Goal: Task Accomplishment & Management: Manage account settings

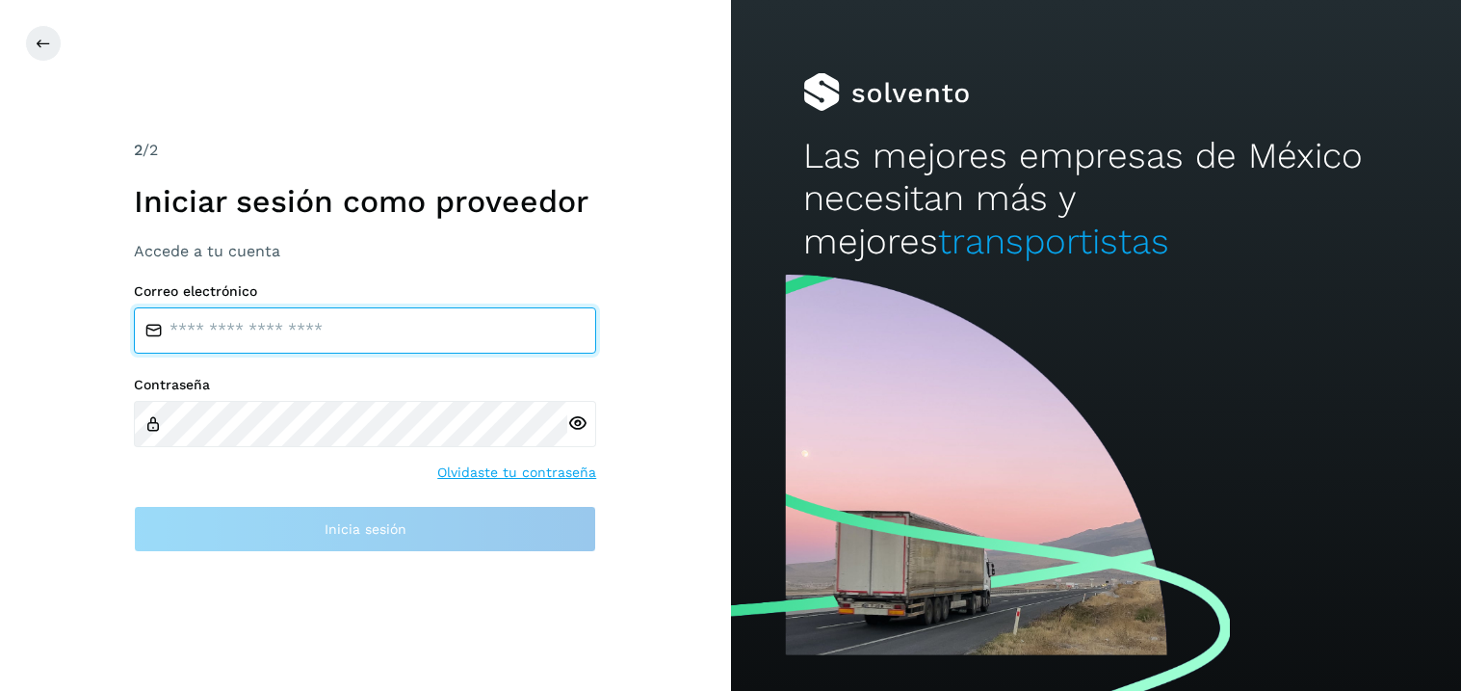
click at [227, 328] on input "email" at bounding box center [365, 330] width 462 height 46
type input "**********"
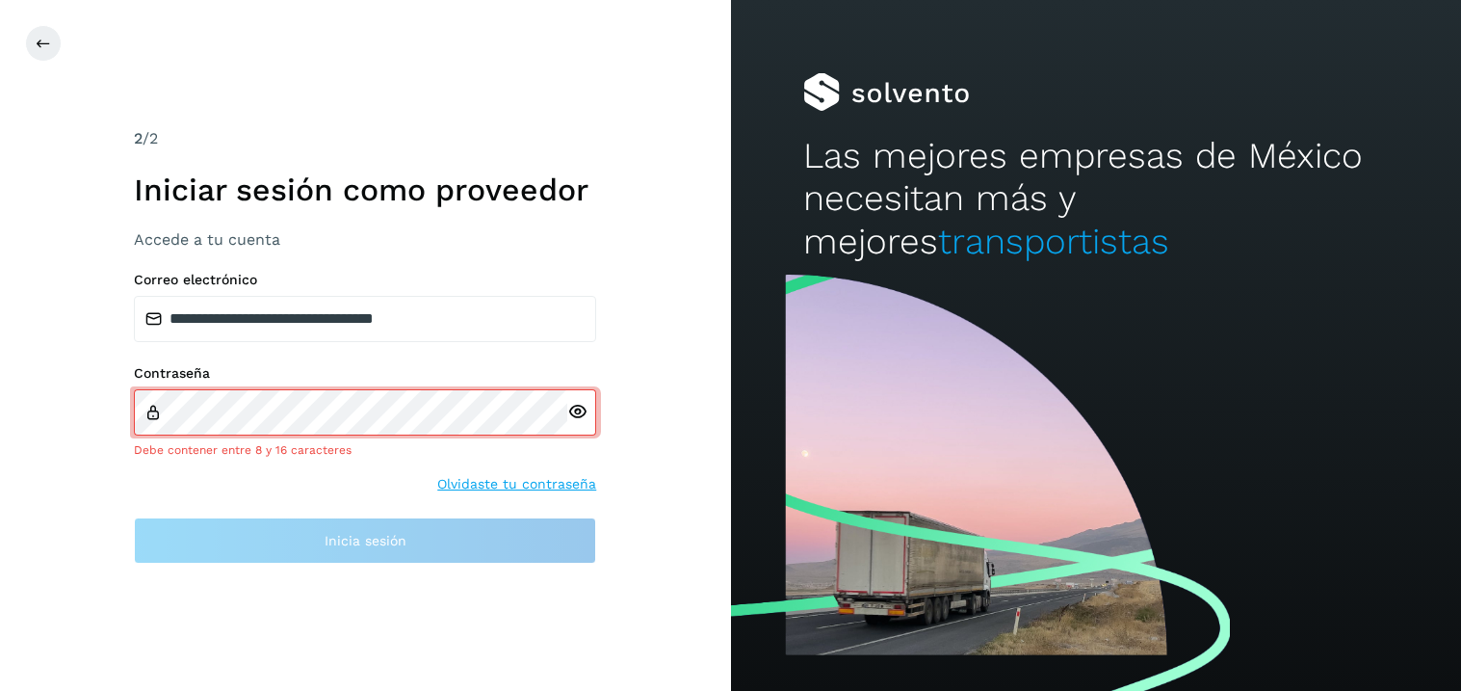
click at [570, 426] on div at bounding box center [581, 412] width 29 height 46
click at [582, 406] on icon at bounding box center [577, 412] width 20 height 20
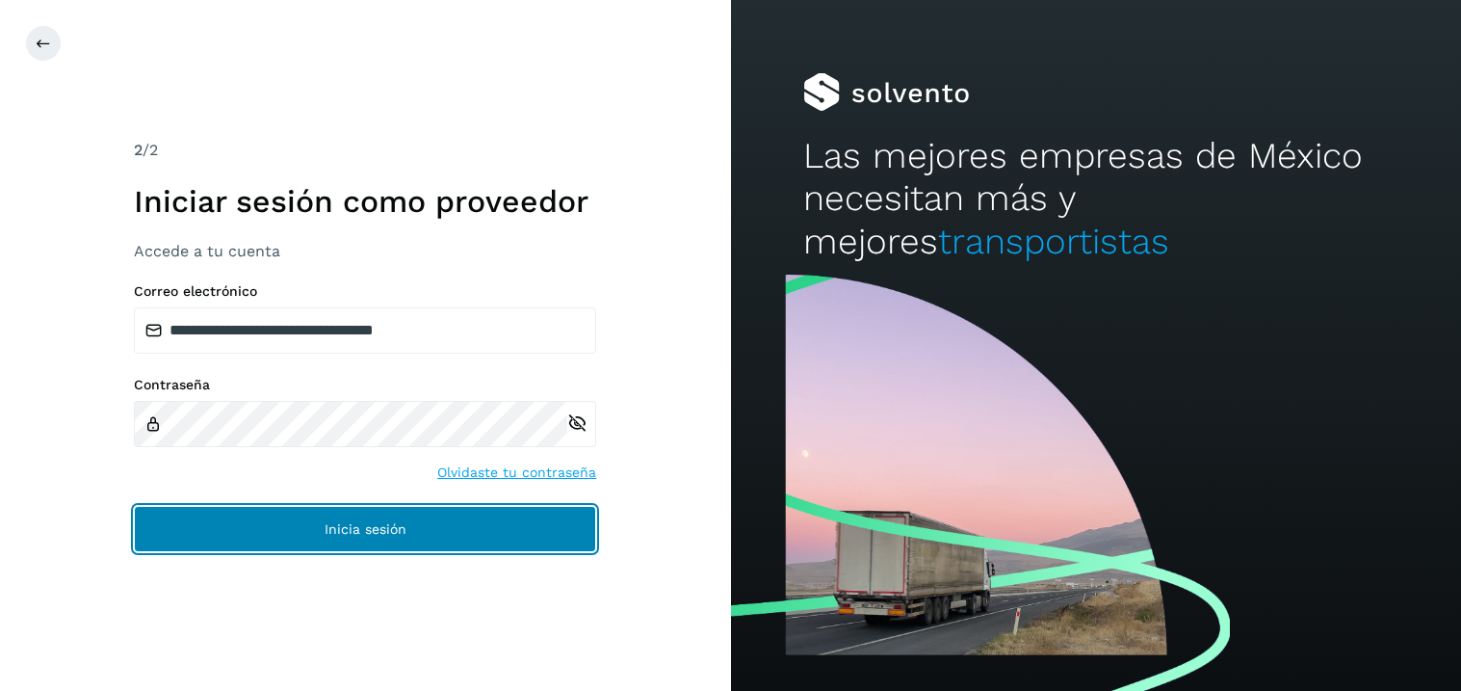
click at [368, 537] on button "Inicia sesión" at bounding box center [365, 529] width 462 height 46
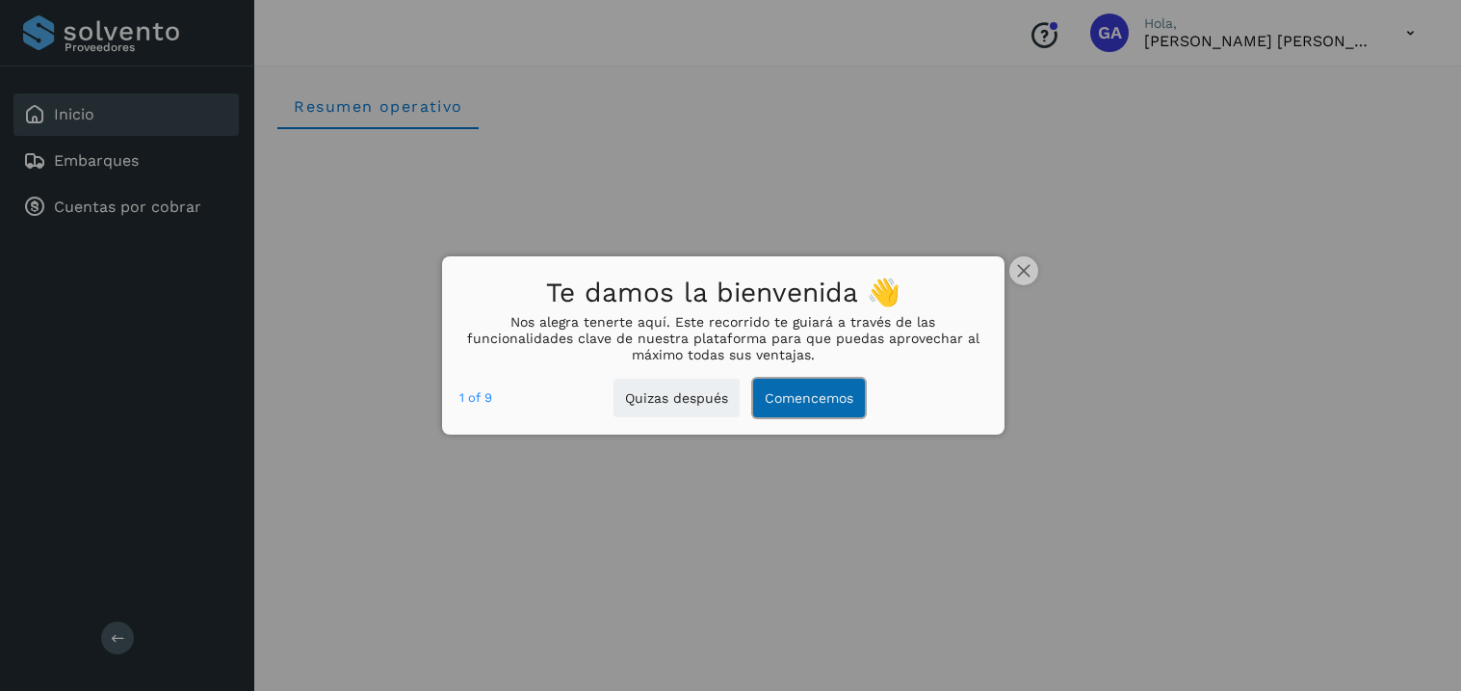
click at [819, 406] on button "Comencemos" at bounding box center [809, 397] width 112 height 39
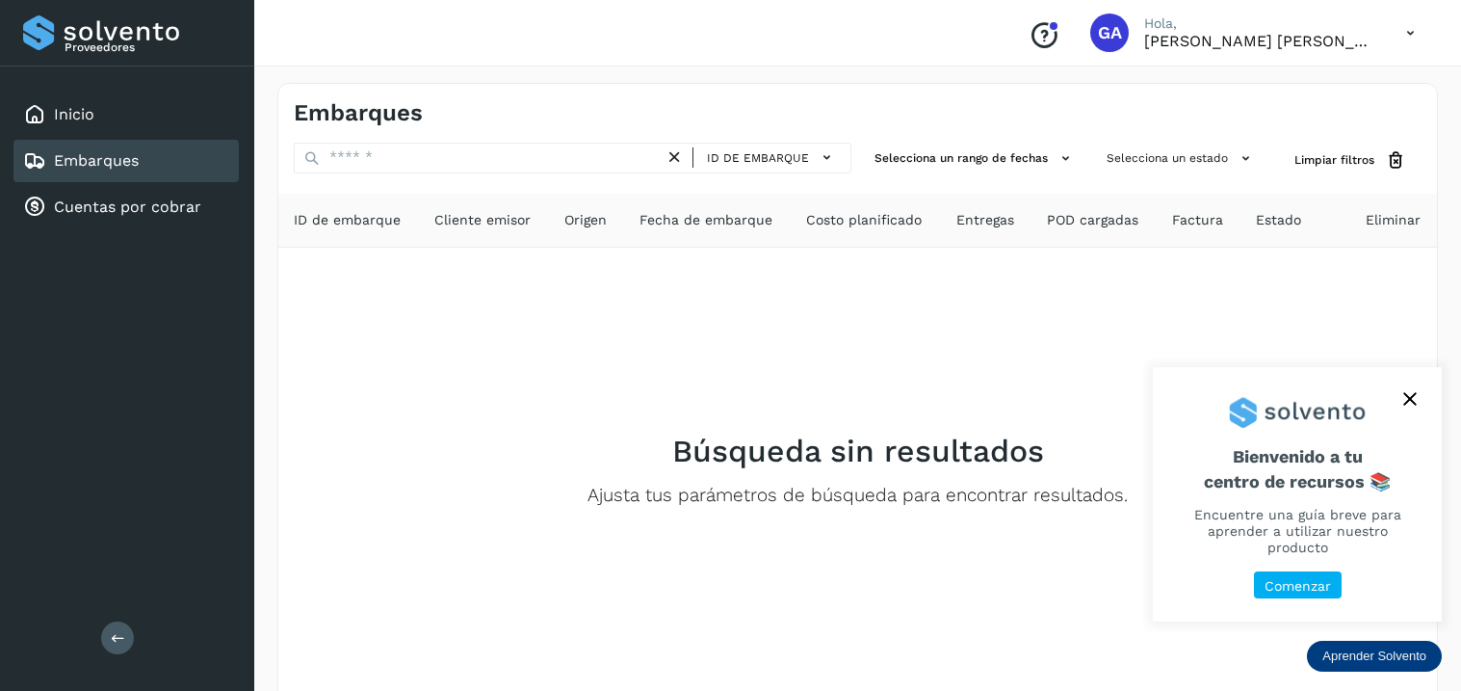
click at [1289, 588] on p "Comenzar" at bounding box center [1297, 586] width 66 height 16
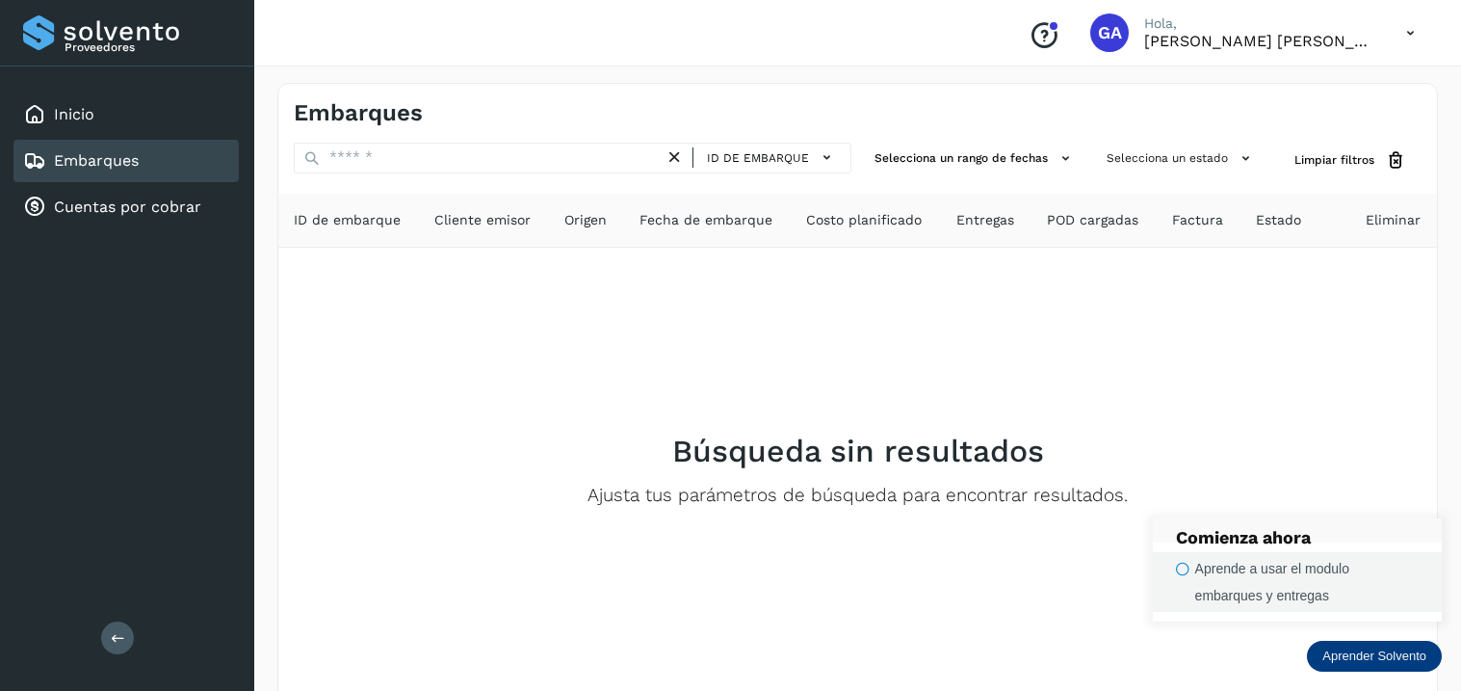
click at [1240, 580] on div "Aprende a usar el modulo embarques y entregas" at bounding box center [1306, 582] width 223 height 54
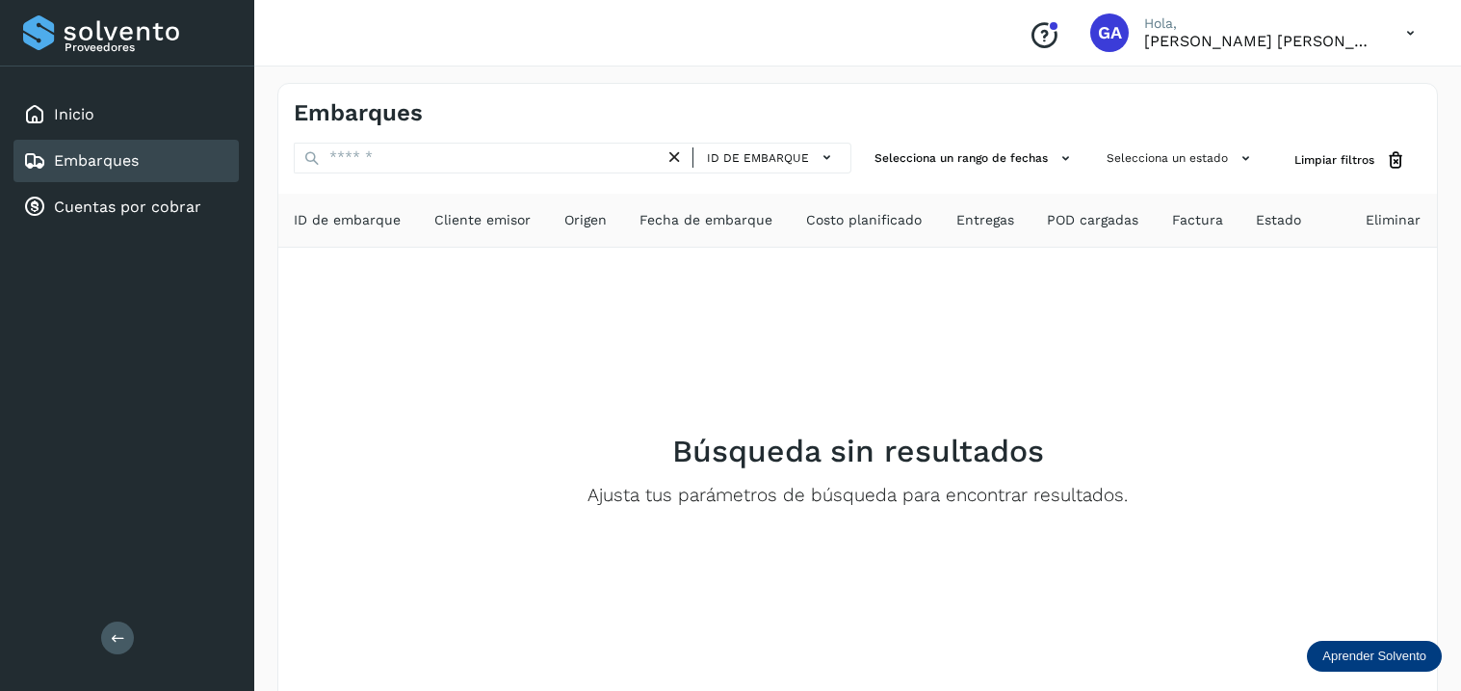
click at [1385, 660] on p "Aprender Solvento" at bounding box center [1374, 655] width 104 height 15
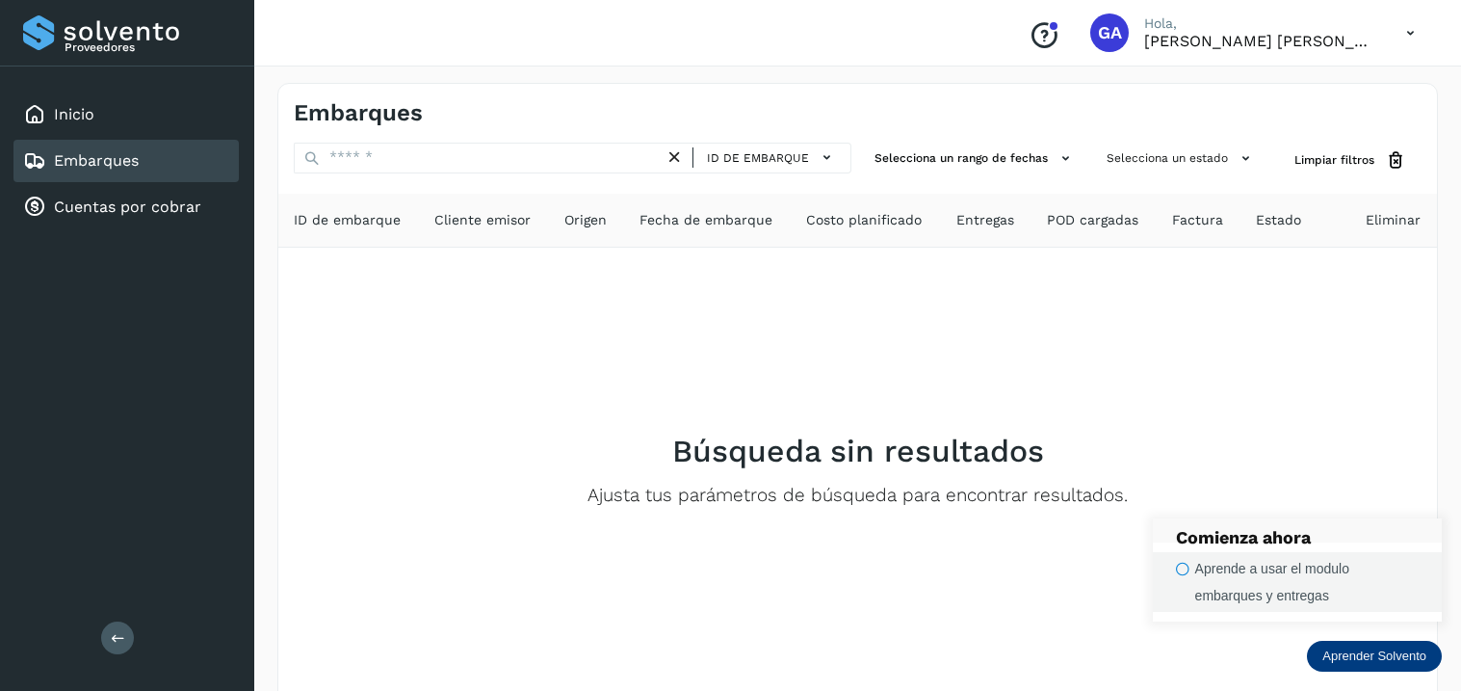
click at [1183, 570] on icon "button" at bounding box center [1182, 568] width 13 height 14
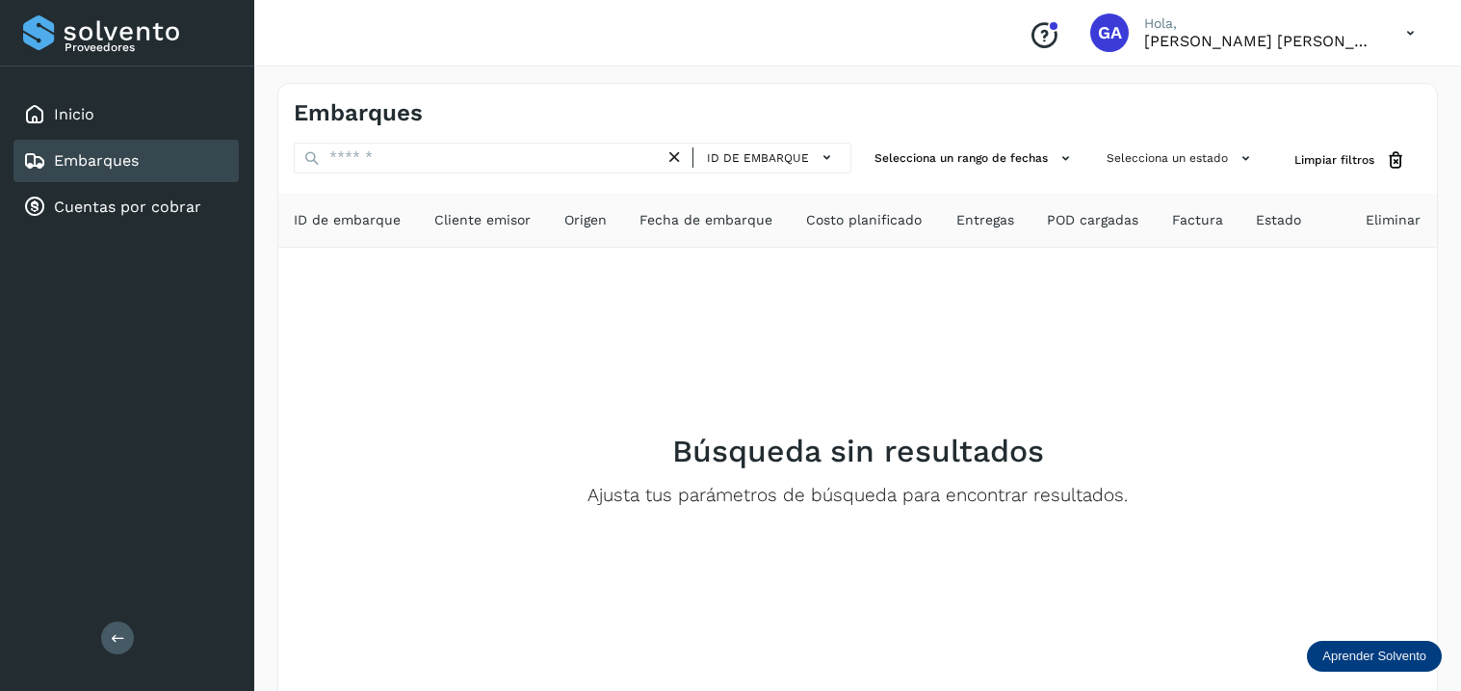
click at [1368, 659] on p "Aprender Solvento" at bounding box center [1374, 655] width 104 height 15
click at [1225, 535] on p "Comienza ahora" at bounding box center [1297, 537] width 243 height 21
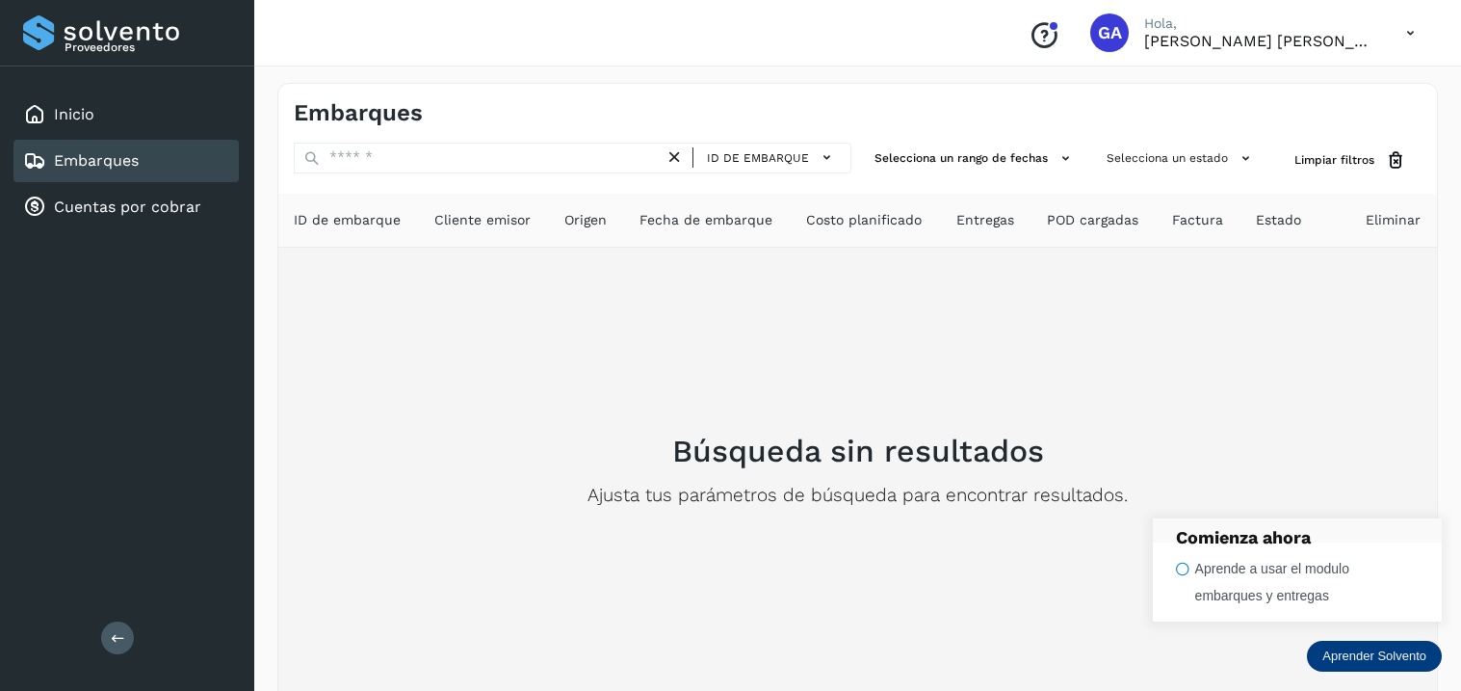
click at [916, 377] on div "Búsqueda sin resultados Ajusta tus parámetros de búsqueda para encontrar result…" at bounding box center [858, 470] width 1128 height 414
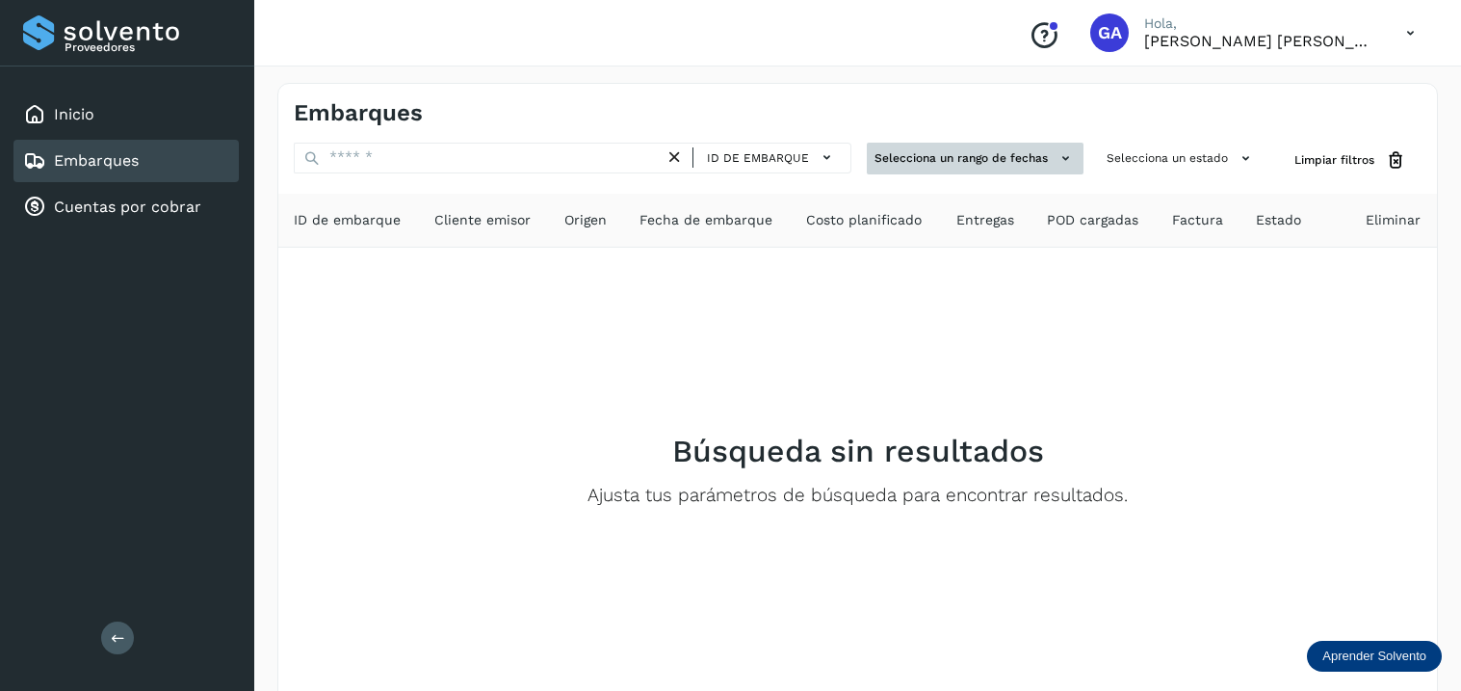
click at [967, 153] on button "Selecciona un rango de fechas" at bounding box center [975, 159] width 217 height 32
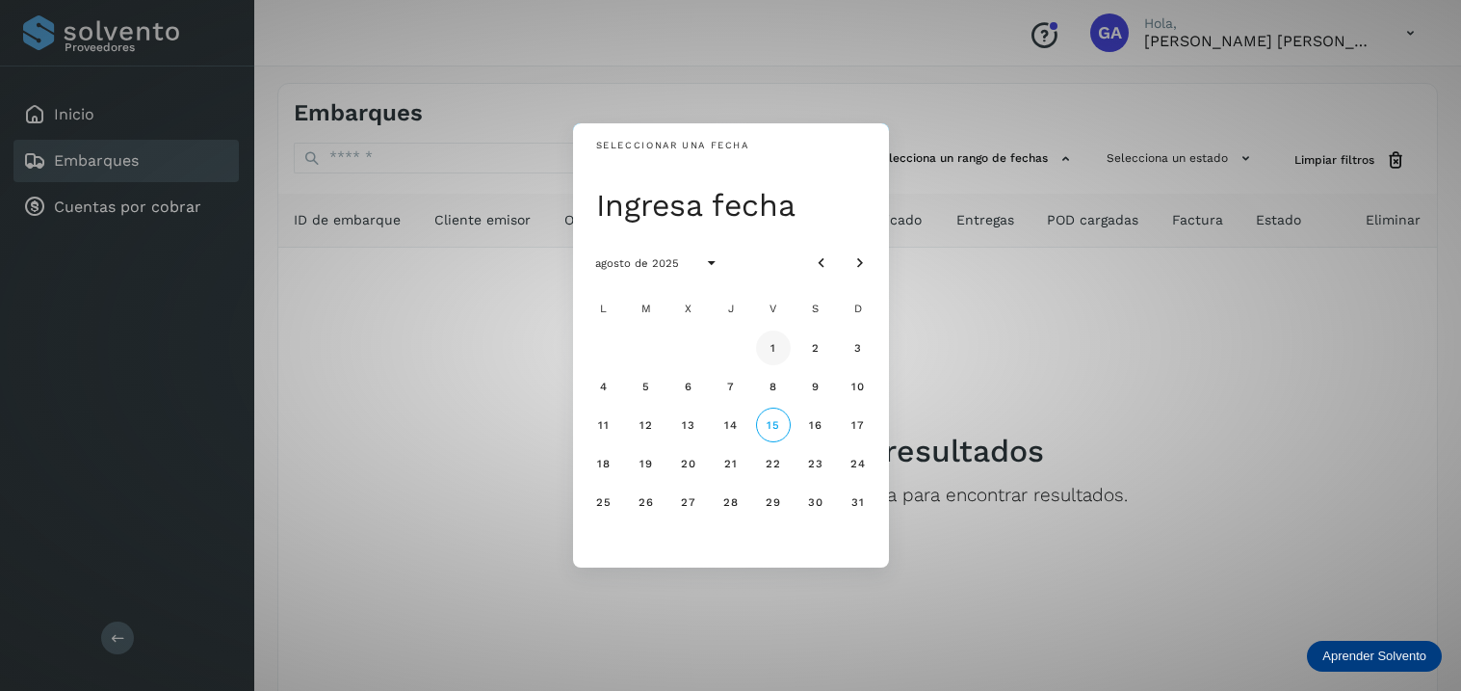
click at [758, 338] on button "1" at bounding box center [773, 347] width 35 height 35
click at [767, 425] on span "15" at bounding box center [773, 424] width 14 height 13
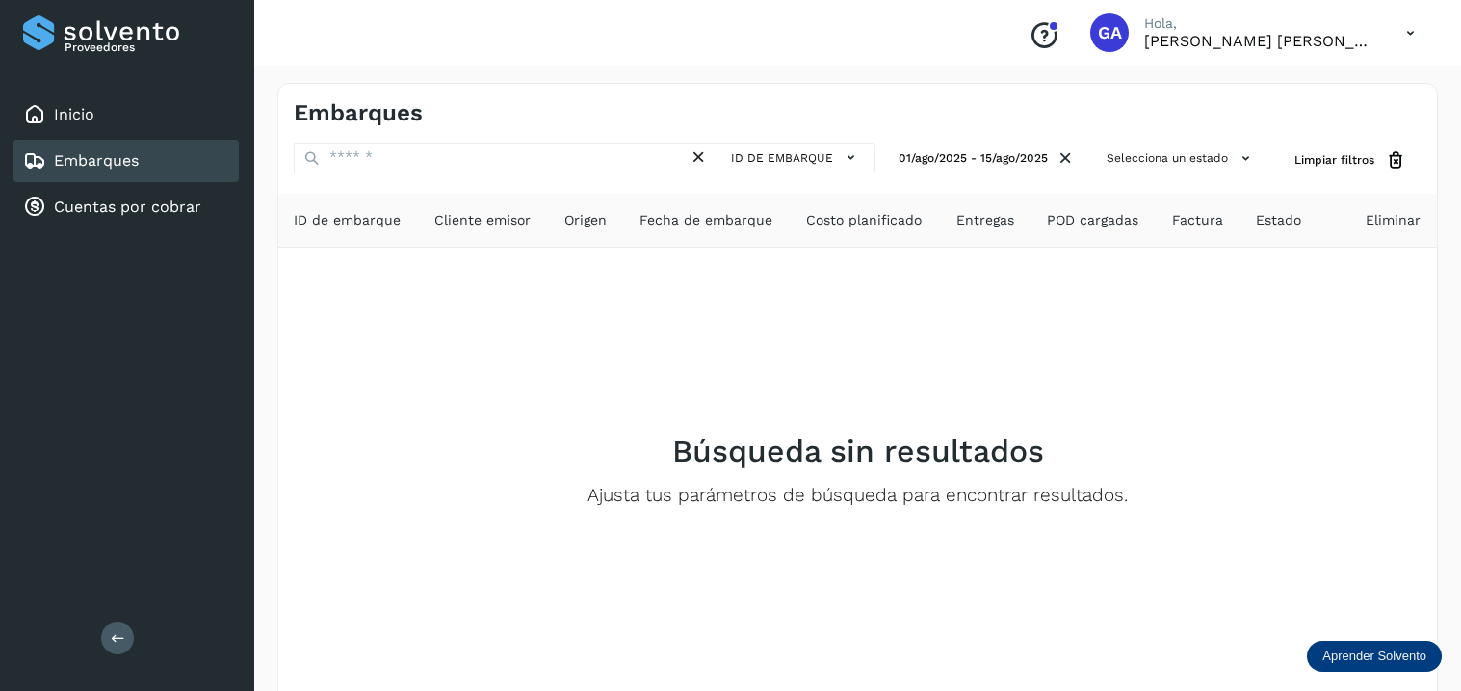
click at [1099, 224] on span "POD cargadas" at bounding box center [1092, 220] width 91 height 20
click at [988, 219] on span "Entregas" at bounding box center [985, 220] width 58 height 20
click at [1199, 218] on span "Factura" at bounding box center [1197, 220] width 51 height 20
click at [1294, 213] on span "Estado" at bounding box center [1278, 220] width 45 height 20
click at [1417, 213] on span "Eliminar" at bounding box center [1393, 220] width 55 height 20
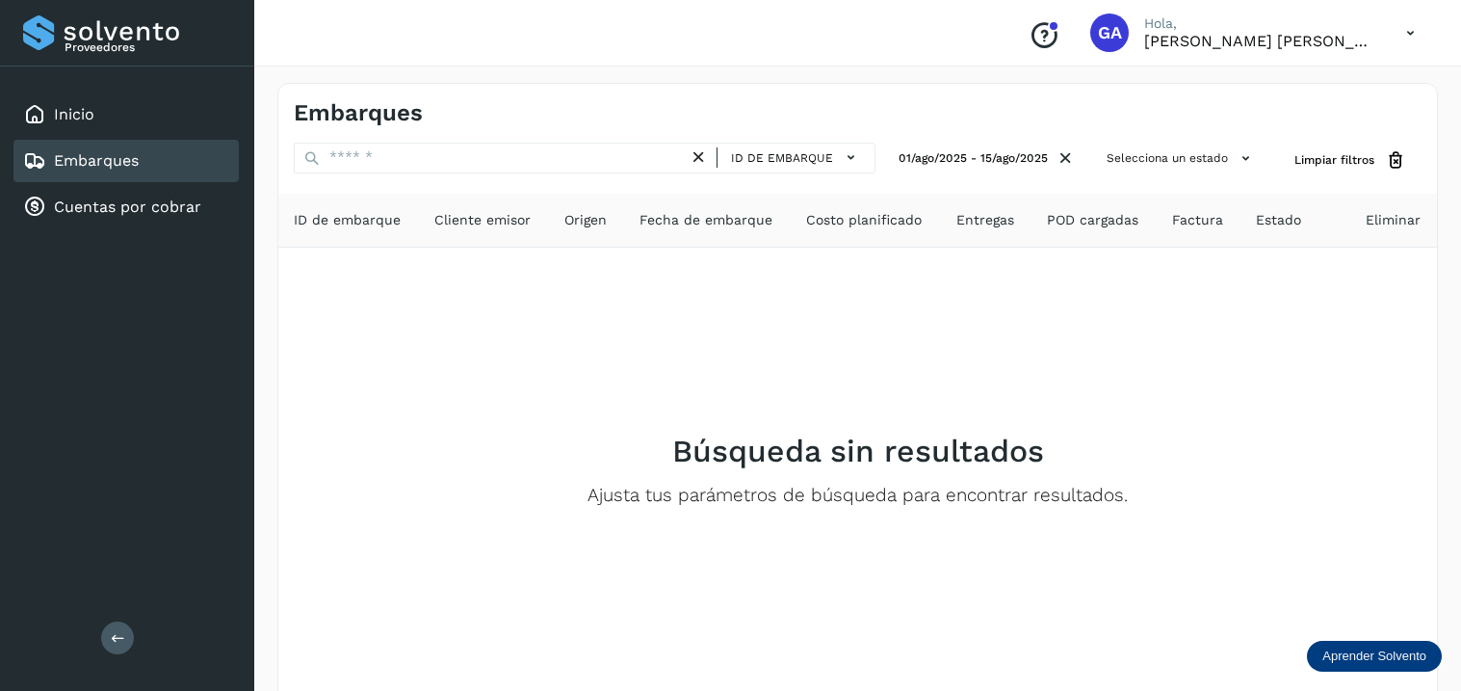
click at [1031, 222] on th "Entregas" at bounding box center [1093, 221] width 125 height 54
click at [819, 223] on span "Costo planificado" at bounding box center [864, 220] width 116 height 20
click at [1157, 169] on button "Selecciona un estado" at bounding box center [1181, 159] width 165 height 32
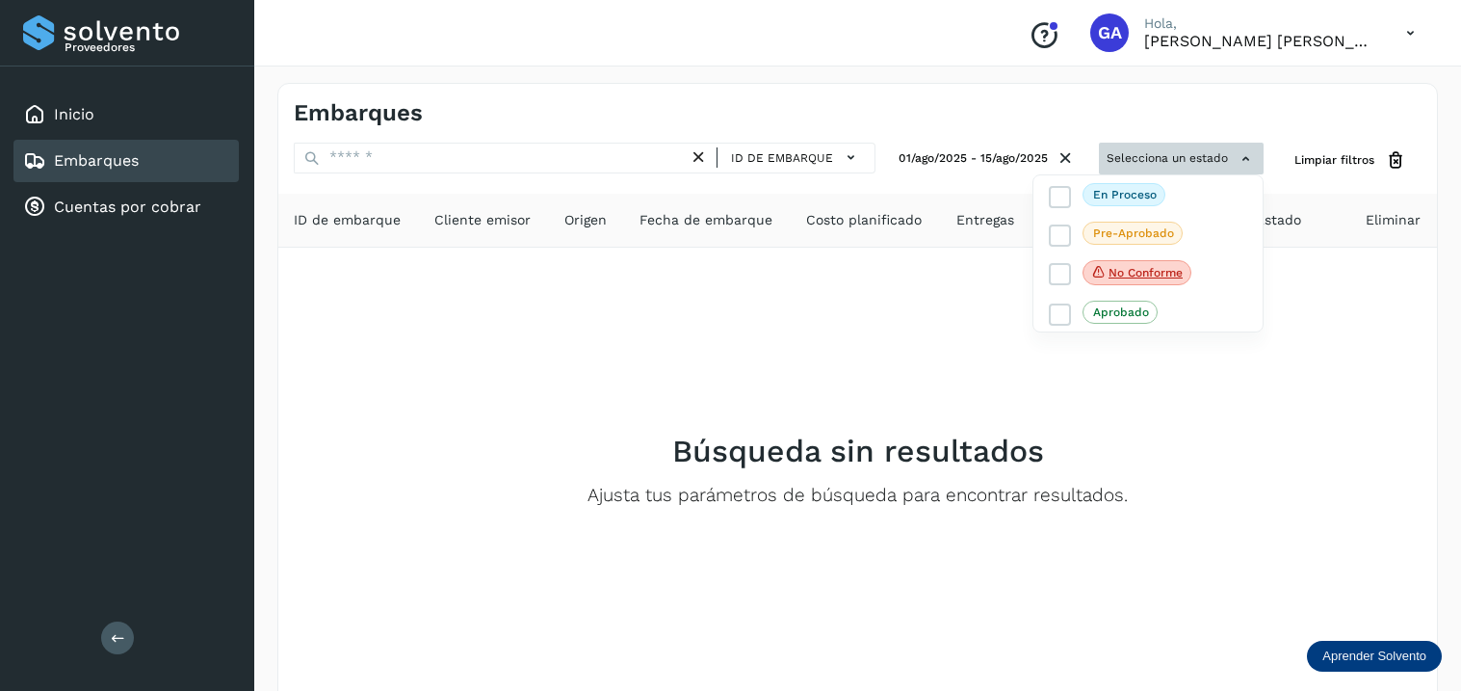
click at [1157, 169] on div at bounding box center [730, 345] width 1461 height 691
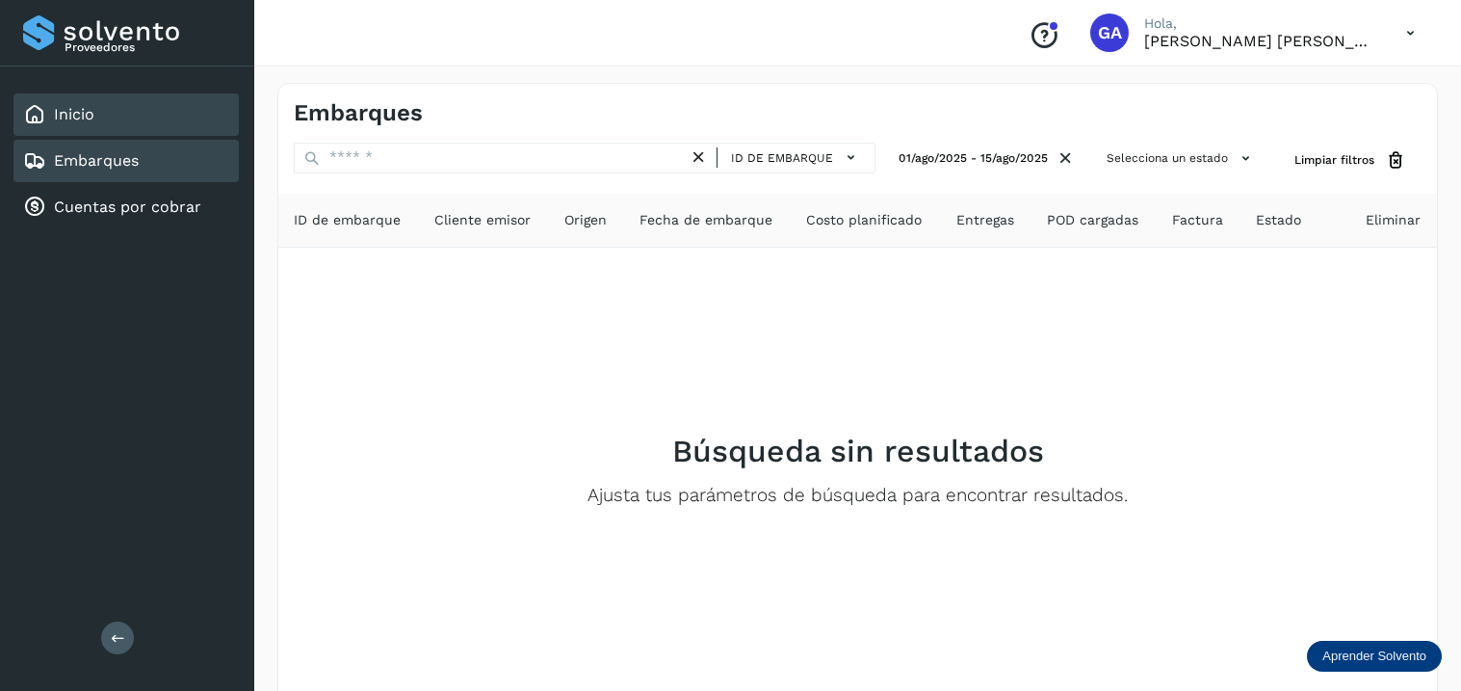
click at [67, 115] on link "Inicio" at bounding box center [74, 114] width 40 height 18
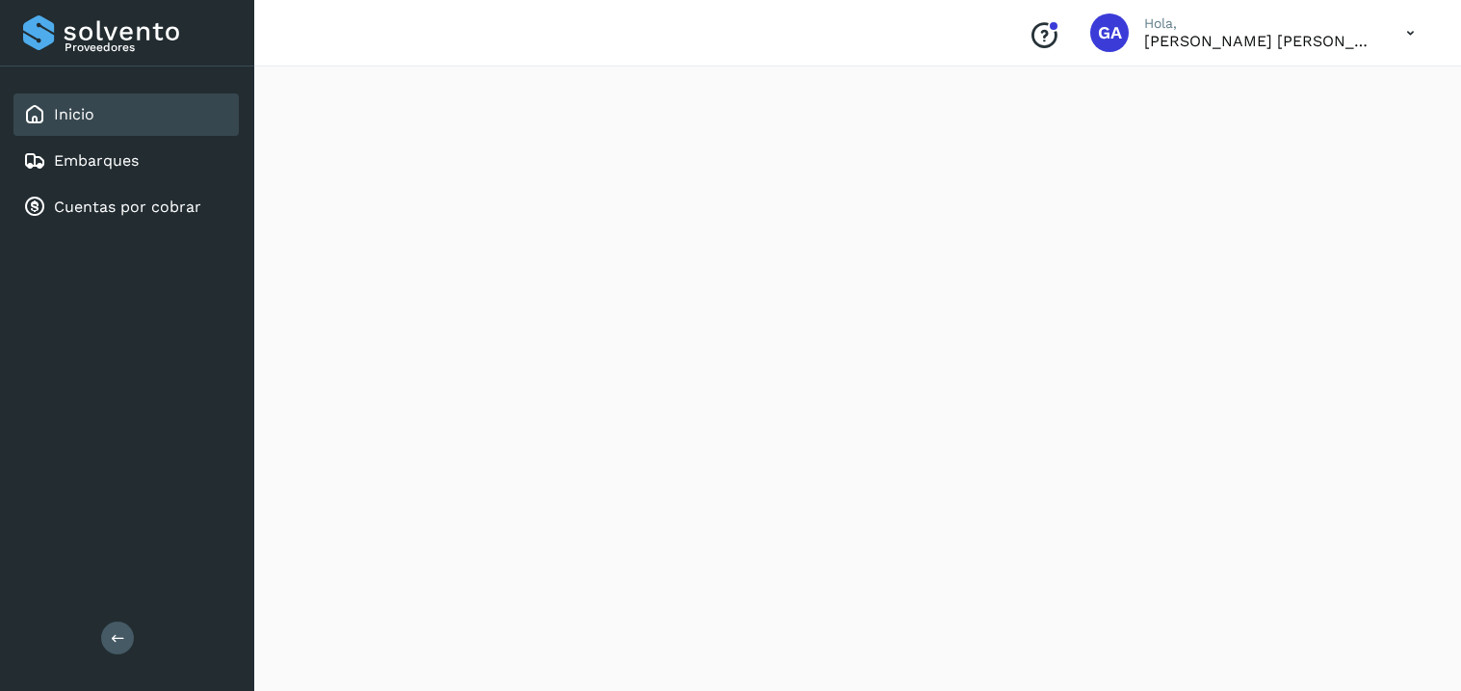
scroll to position [1761, 0]
click at [117, 197] on link "Cuentas por cobrar" at bounding box center [127, 206] width 147 height 18
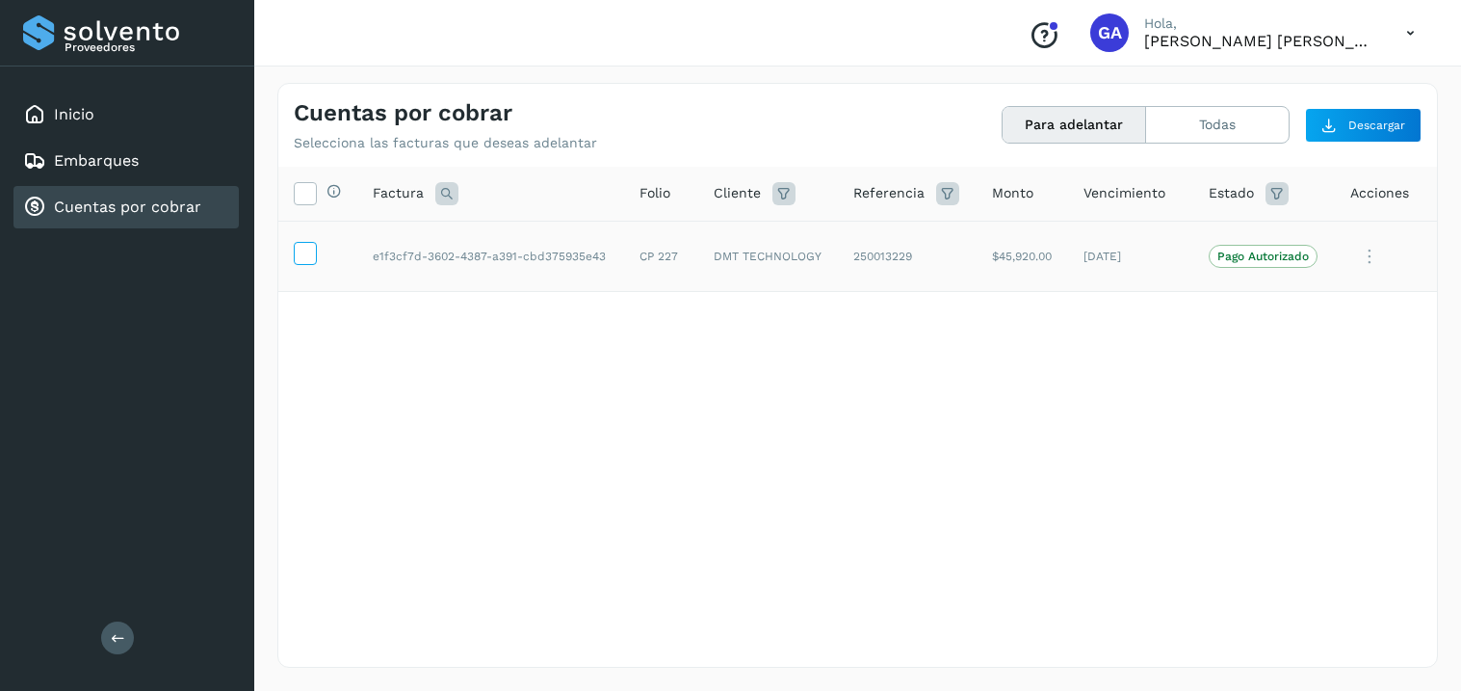
click at [308, 252] on icon at bounding box center [305, 252] width 20 height 20
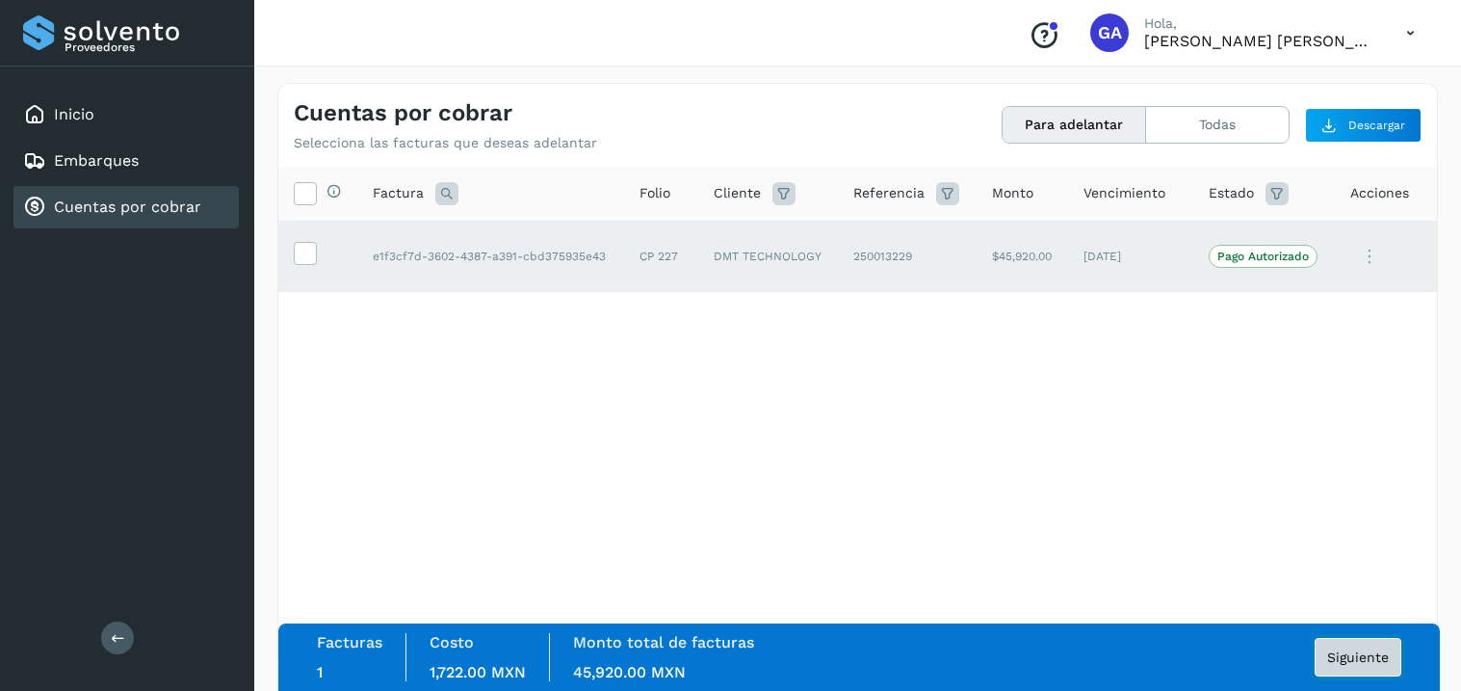
click at [1353, 664] on button "Siguiente" at bounding box center [1358, 657] width 87 height 39
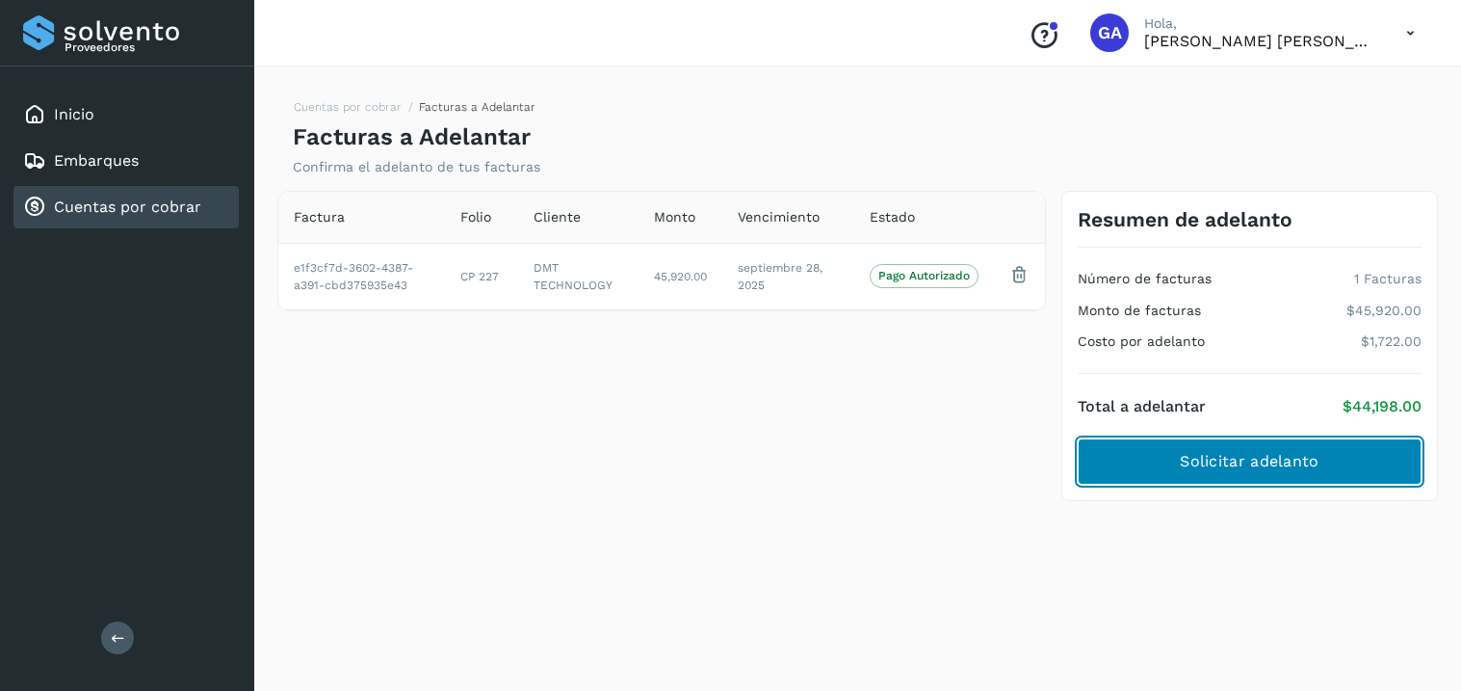
click at [1244, 459] on span "Solicitar adelanto" at bounding box center [1249, 461] width 139 height 21
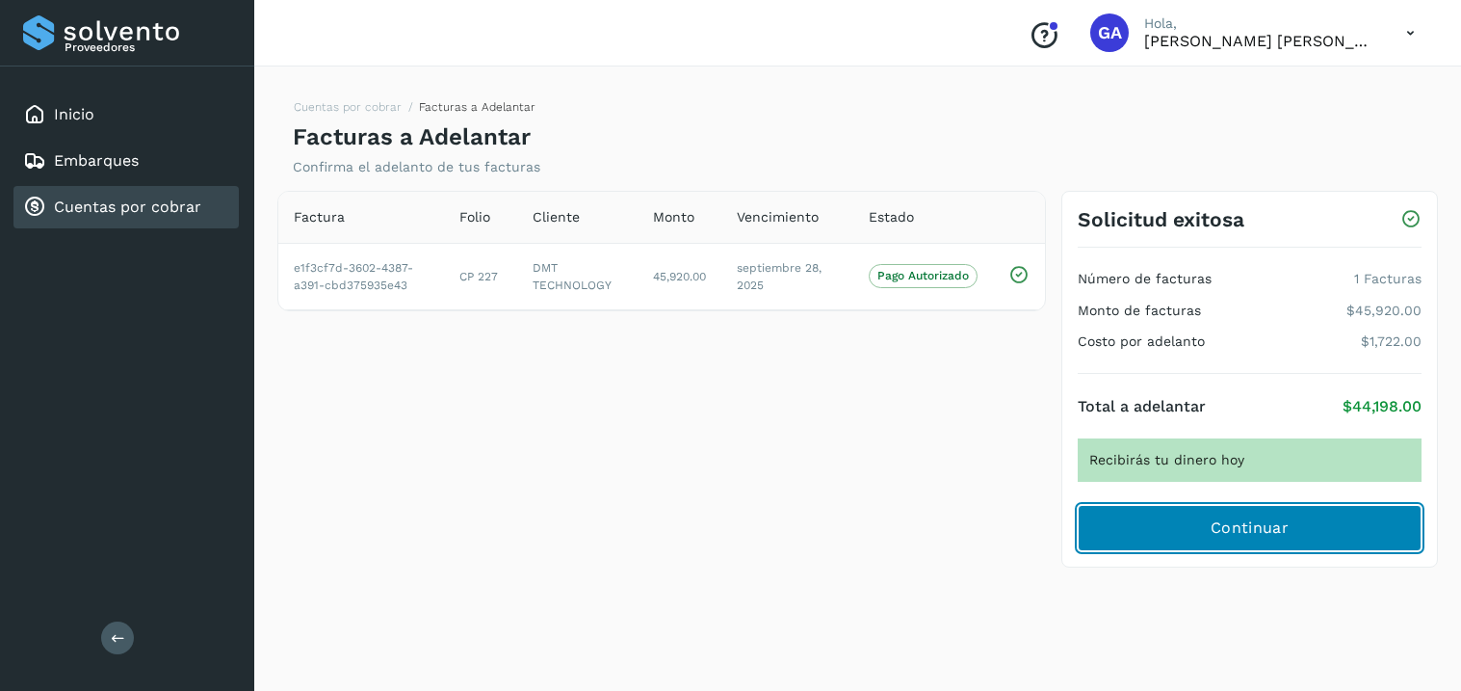
click at [1239, 524] on span "Continuar" at bounding box center [1250, 527] width 78 height 21
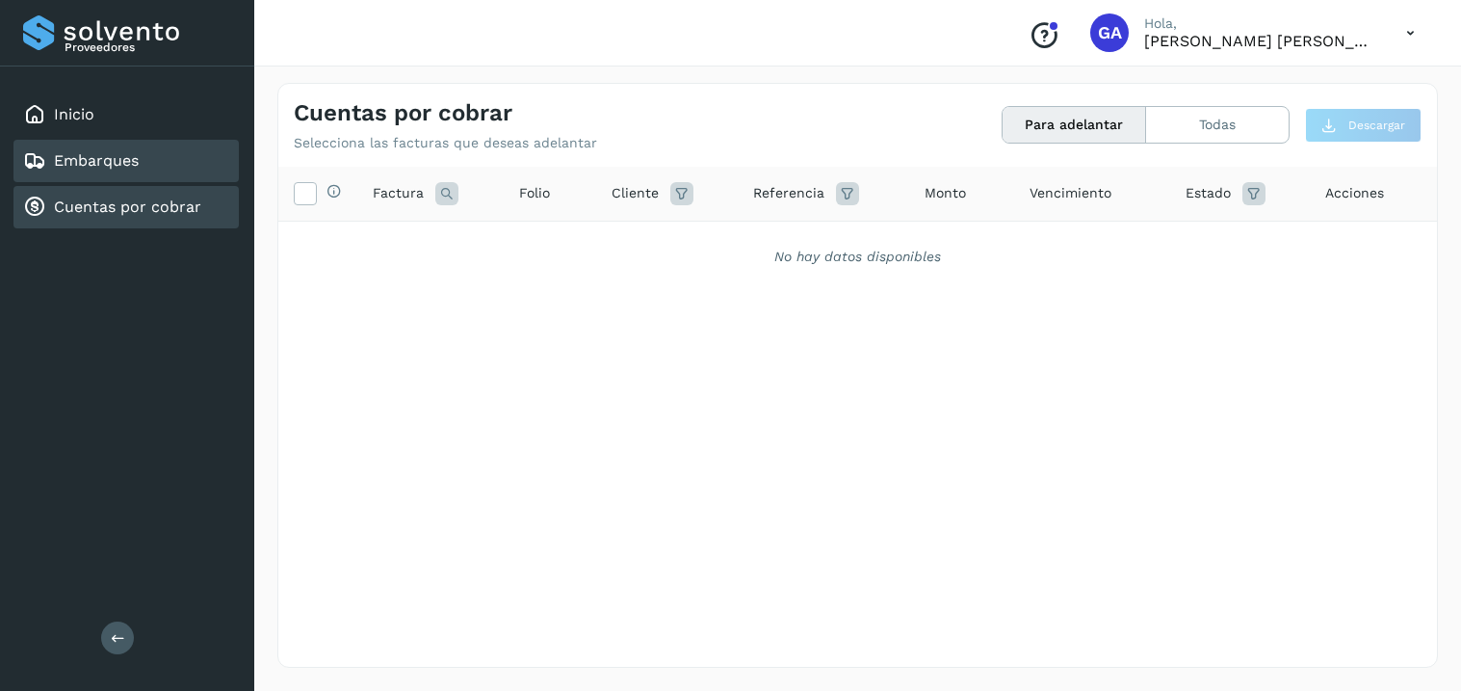
click at [89, 151] on link "Embarques" at bounding box center [96, 160] width 85 height 18
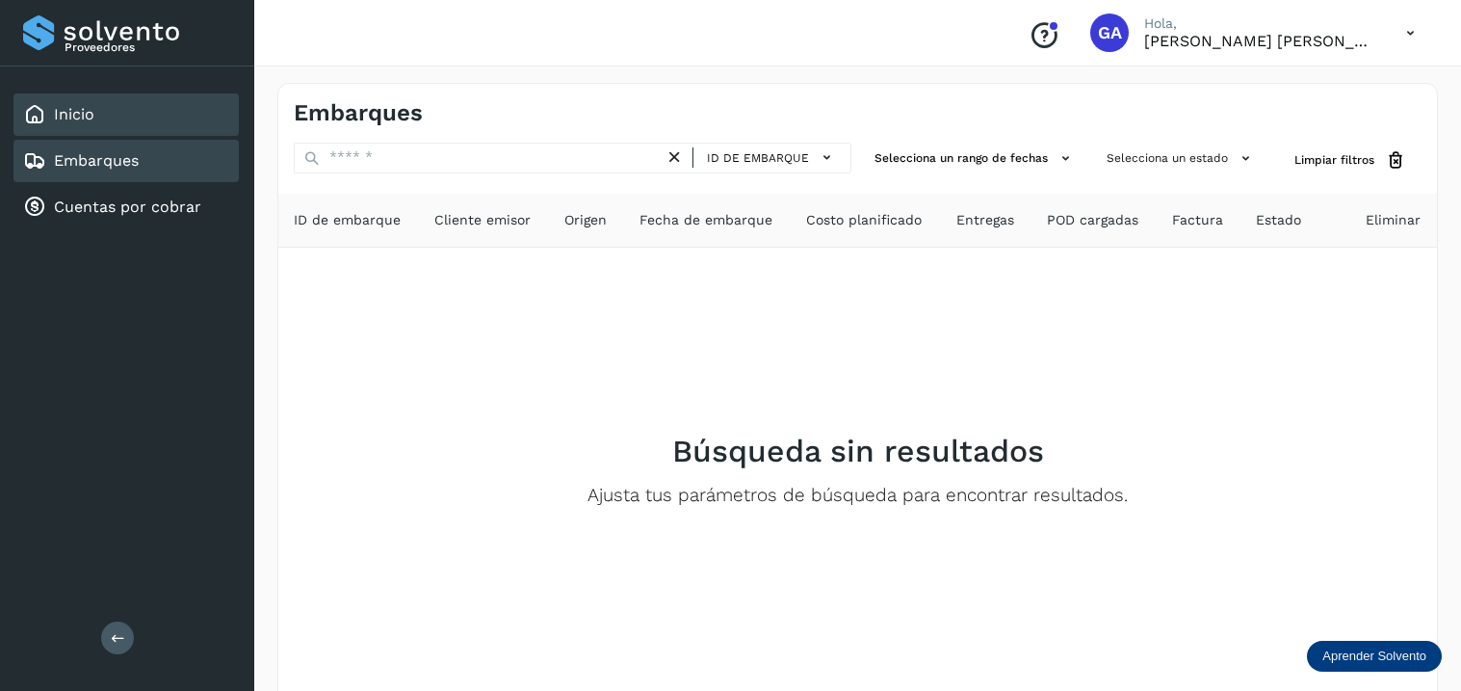
click at [98, 124] on div "Inicio" at bounding box center [125, 114] width 225 height 42
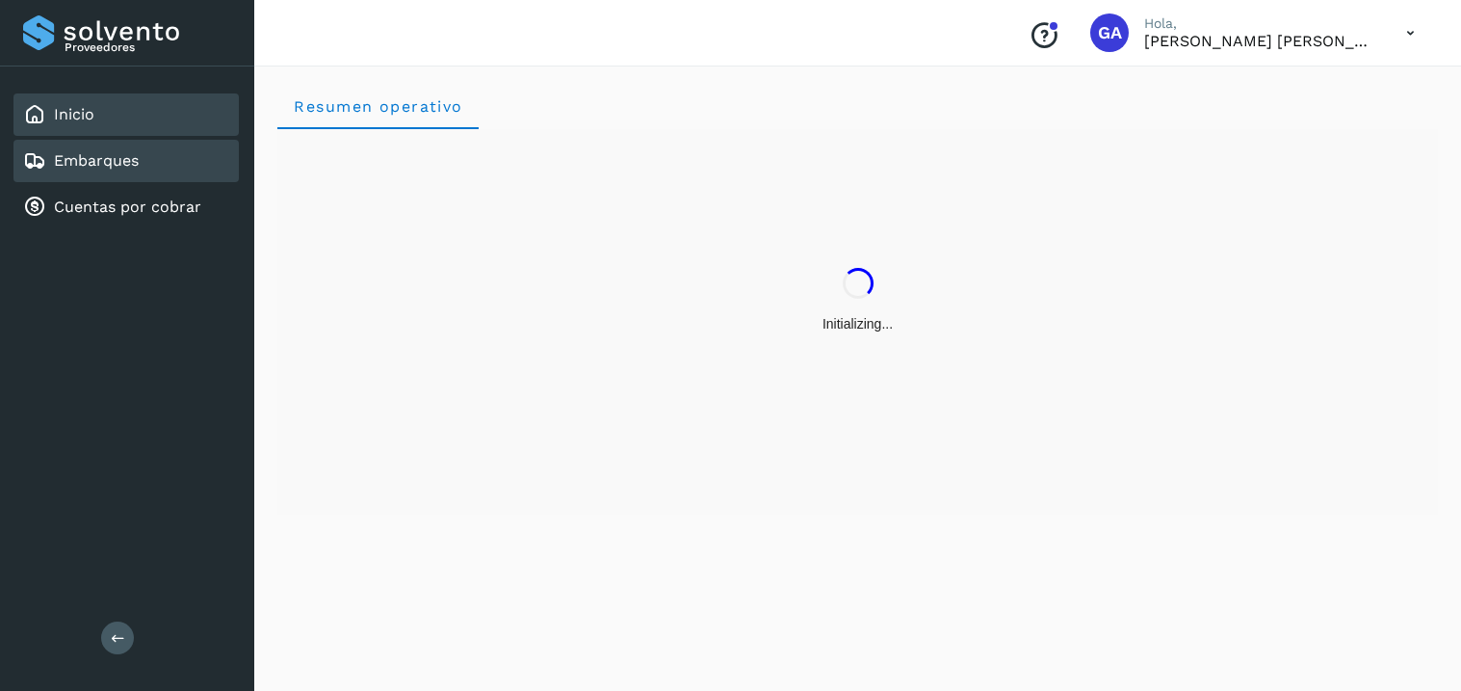
click at [111, 167] on link "Embarques" at bounding box center [96, 160] width 85 height 18
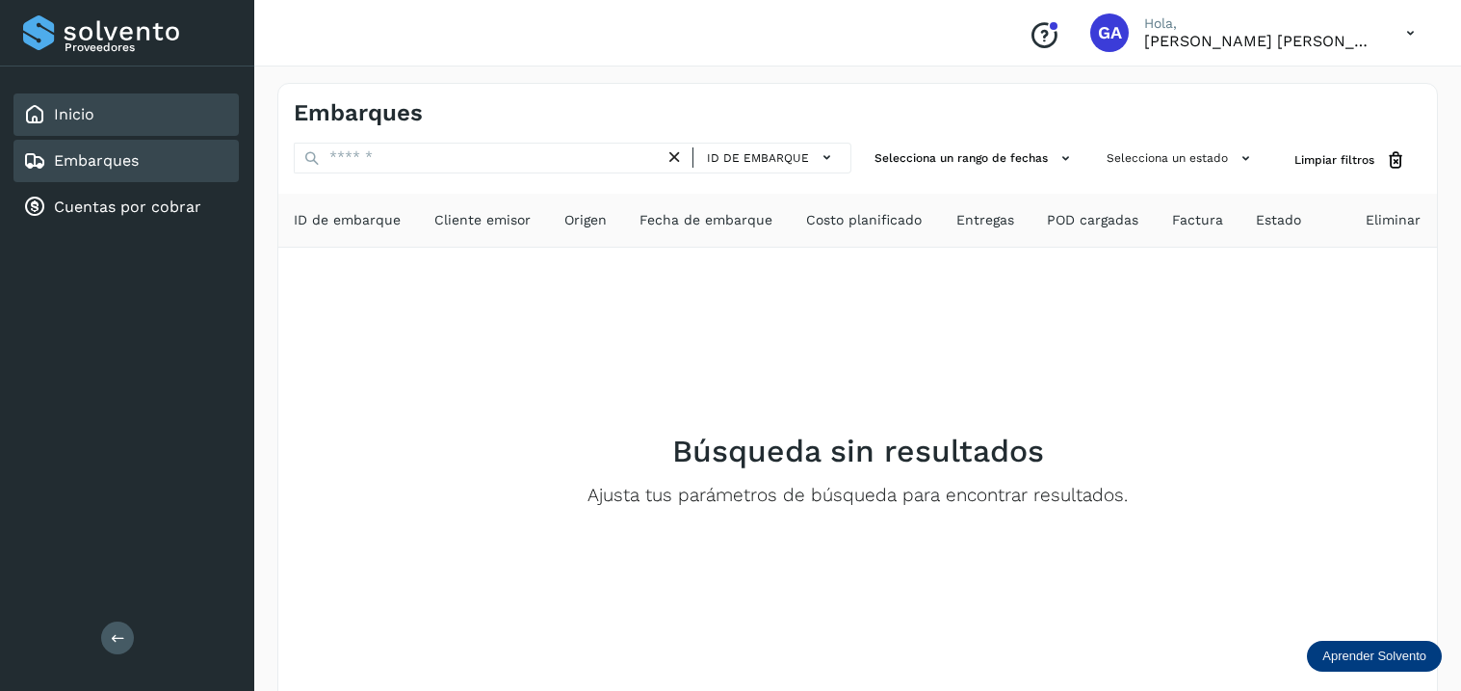
click at [116, 127] on div "Inicio" at bounding box center [125, 114] width 225 height 42
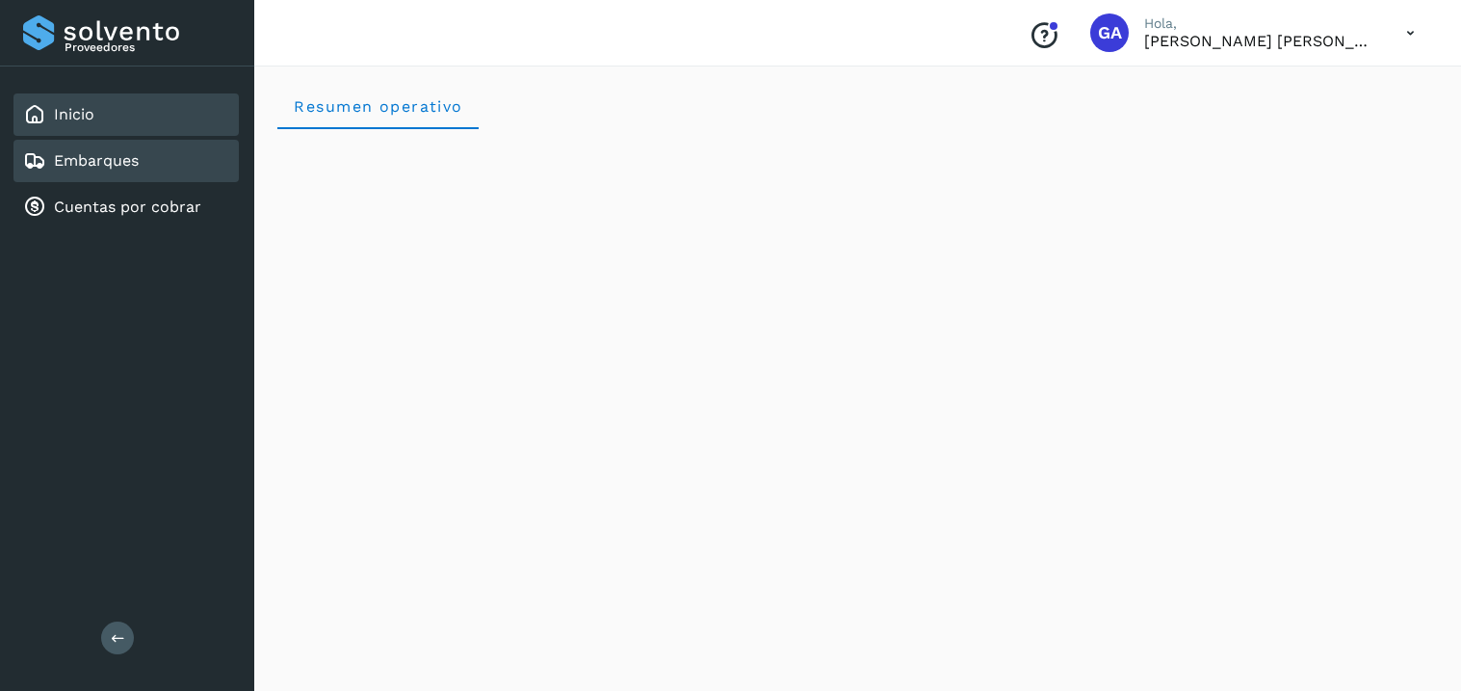
click at [78, 155] on link "Embarques" at bounding box center [96, 160] width 85 height 18
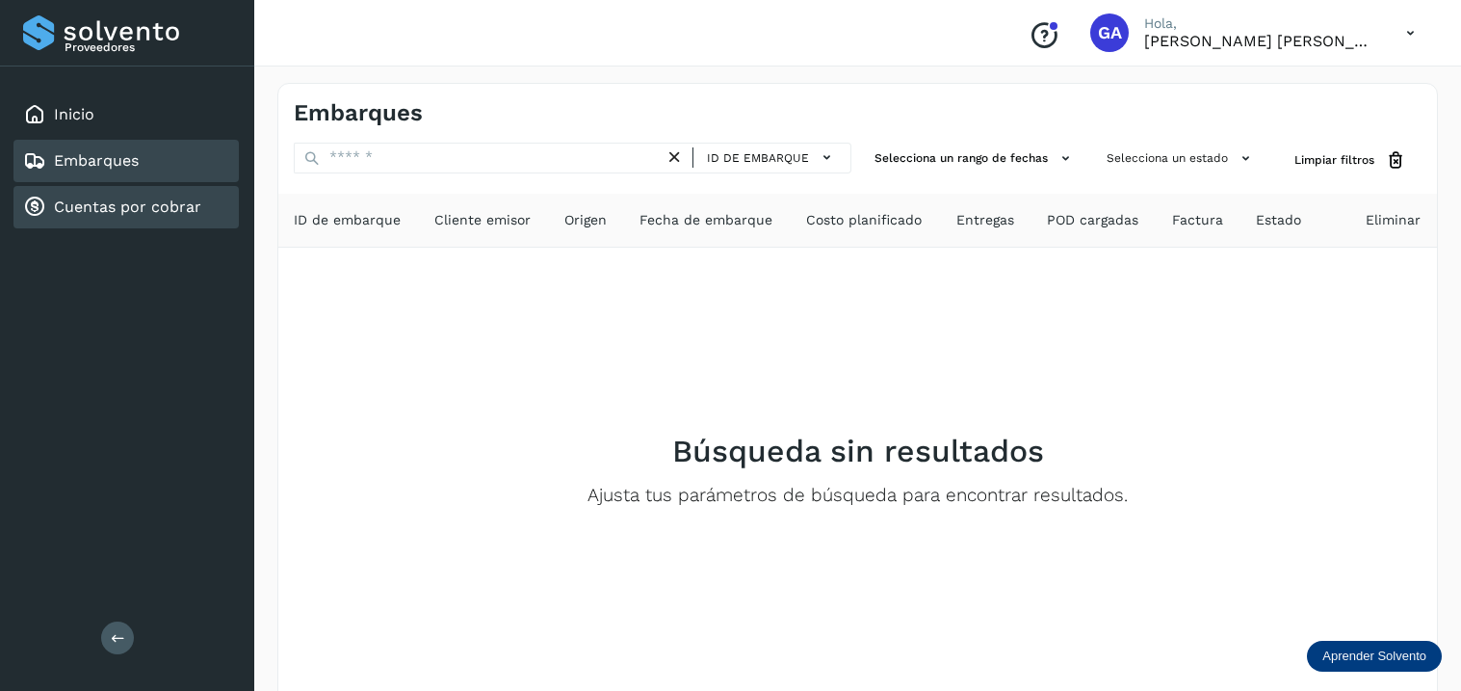
click at [120, 204] on link "Cuentas por cobrar" at bounding box center [127, 206] width 147 height 18
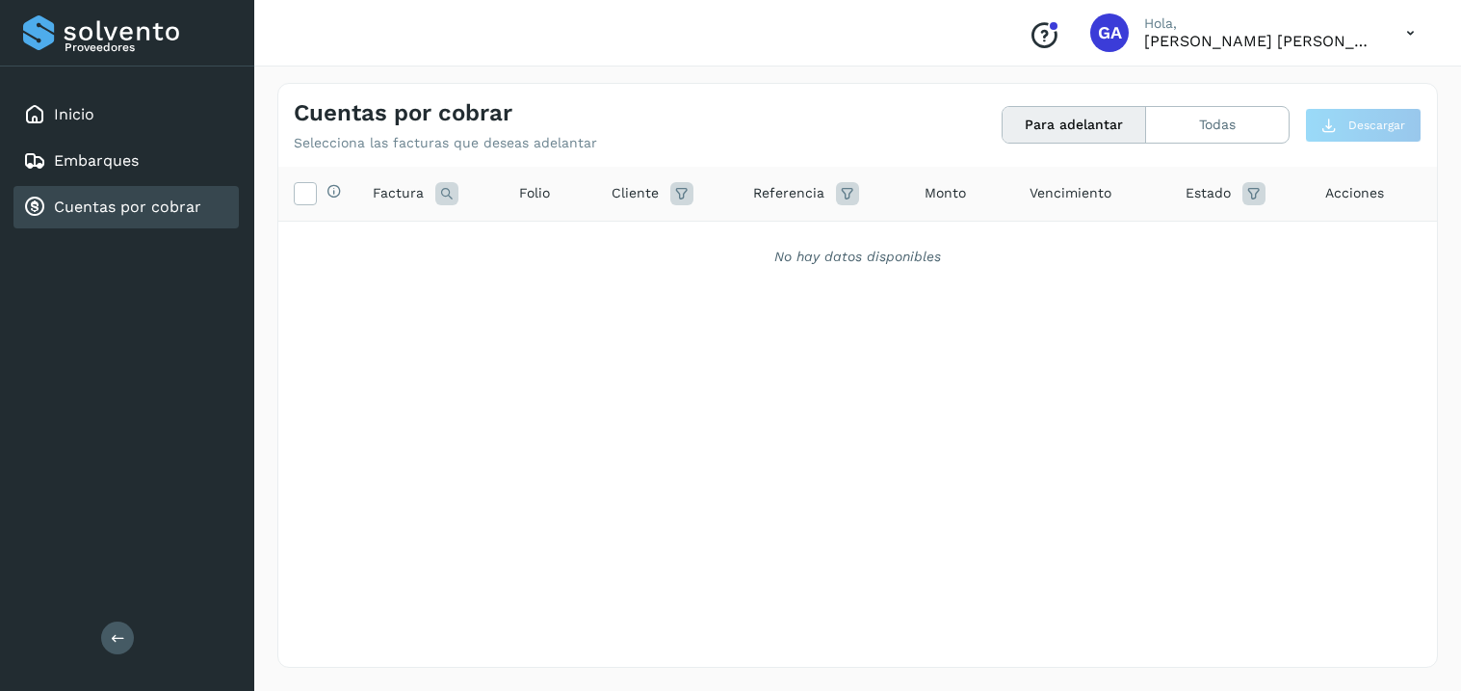
click at [1410, 32] on icon at bounding box center [1410, 32] width 39 height 39
click at [1112, 19] on div at bounding box center [730, 345] width 1461 height 691
click at [1113, 33] on span "GA" at bounding box center [1110, 33] width 24 height 0
click at [1196, 43] on p "[PERSON_NAME] [PERSON_NAME]" at bounding box center [1259, 41] width 231 height 18
click at [1169, 25] on p "Hola," at bounding box center [1259, 23] width 231 height 16
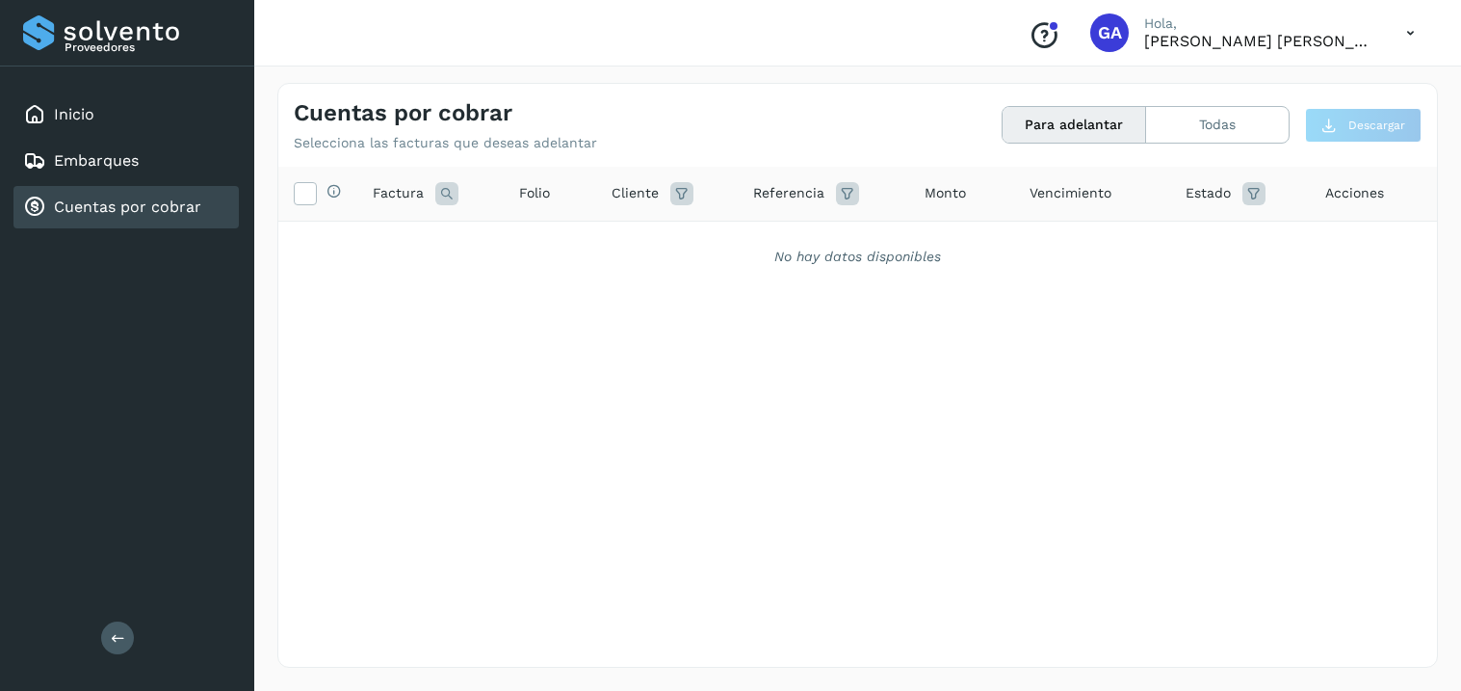
click at [1101, 33] on span "GA" at bounding box center [1110, 33] width 24 height 0
click at [1207, 126] on button "Todas" at bounding box center [1217, 125] width 143 height 36
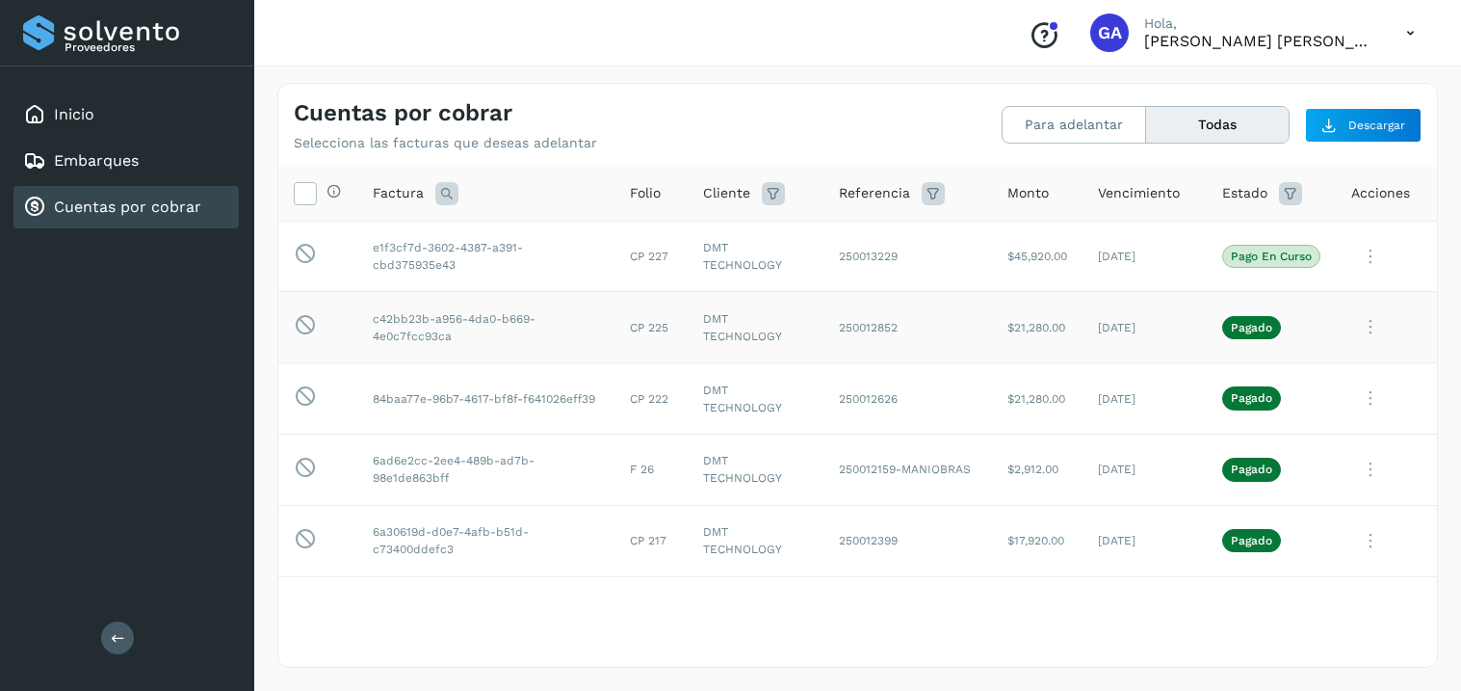
click at [1365, 276] on icon at bounding box center [1370, 256] width 39 height 39
click at [756, 123] on div at bounding box center [730, 345] width 1461 height 691
click at [148, 141] on div "Embarques" at bounding box center [125, 161] width 225 height 42
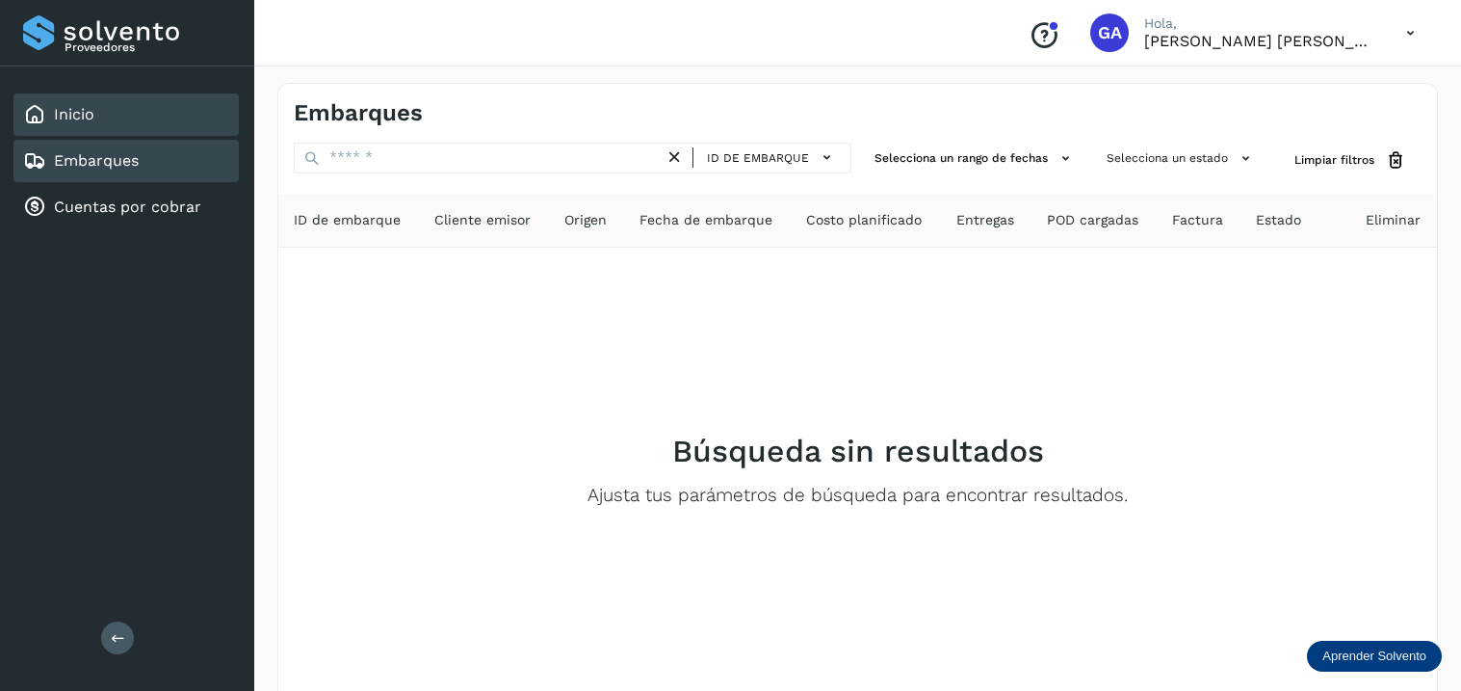
click at [55, 117] on link "Inicio" at bounding box center [74, 114] width 40 height 18
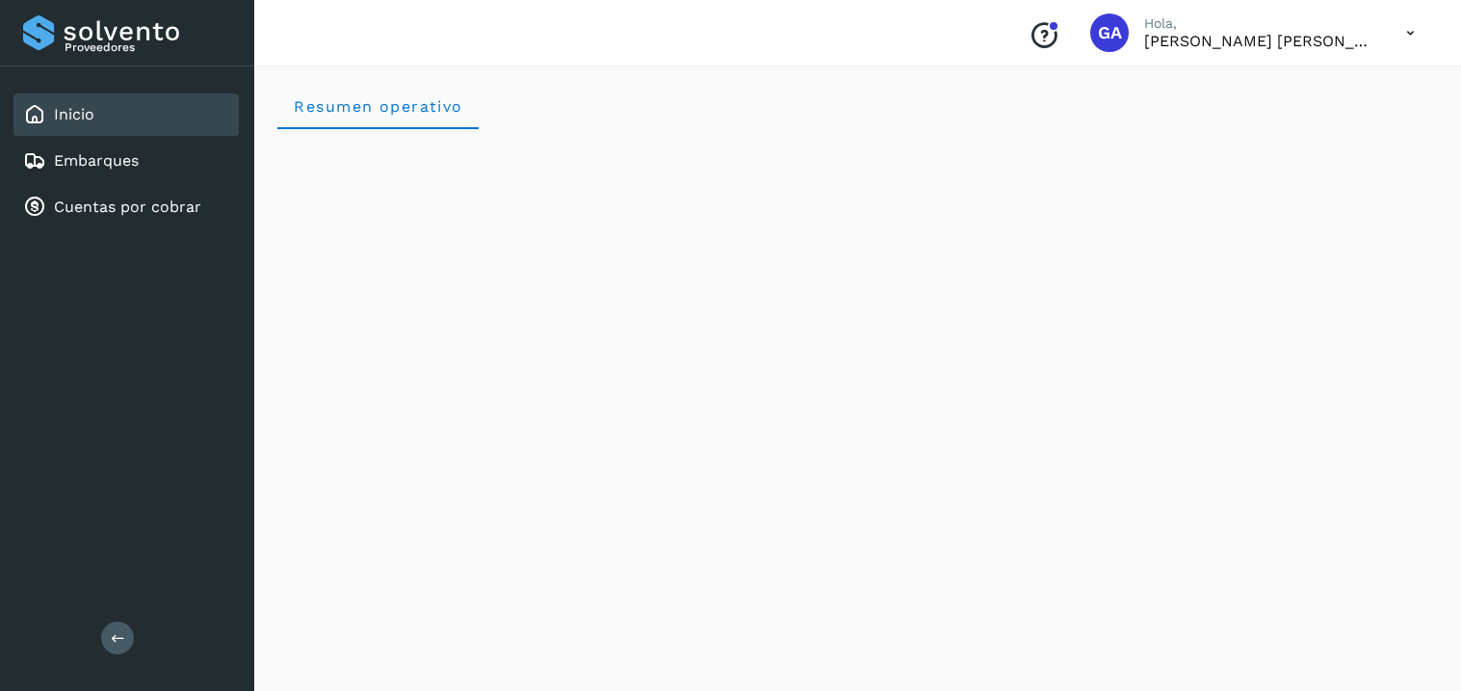
click at [1415, 26] on icon at bounding box center [1410, 32] width 39 height 39
click at [1250, 91] on div "Cerrar sesión" at bounding box center [1314, 86] width 229 height 37
